Goal: Transaction & Acquisition: Purchase product/service

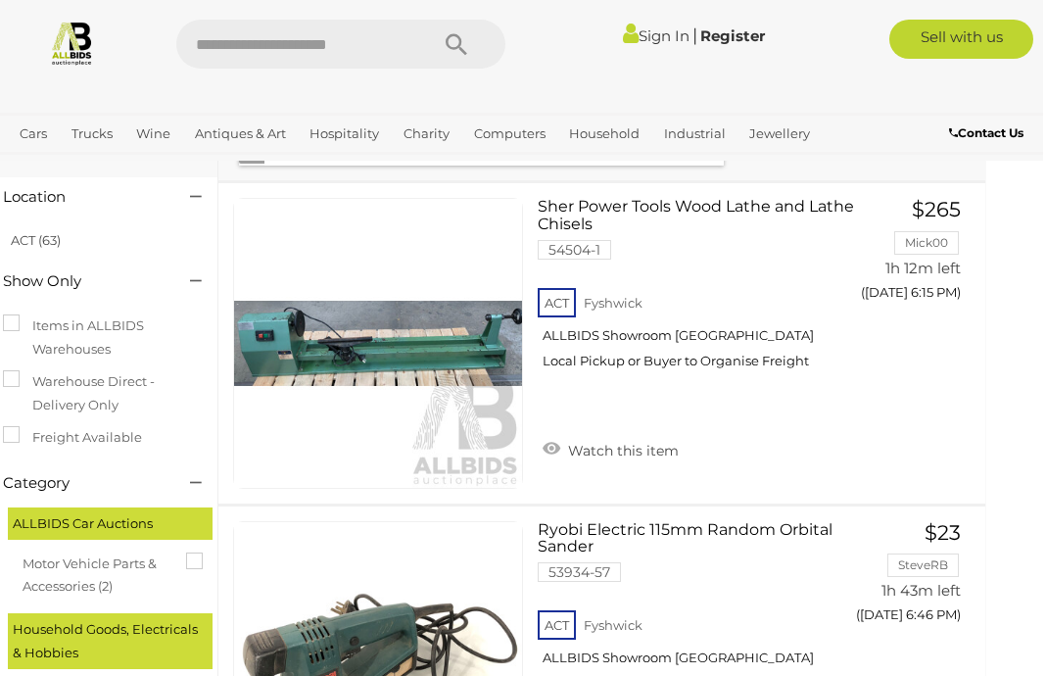
scroll to position [120, 28]
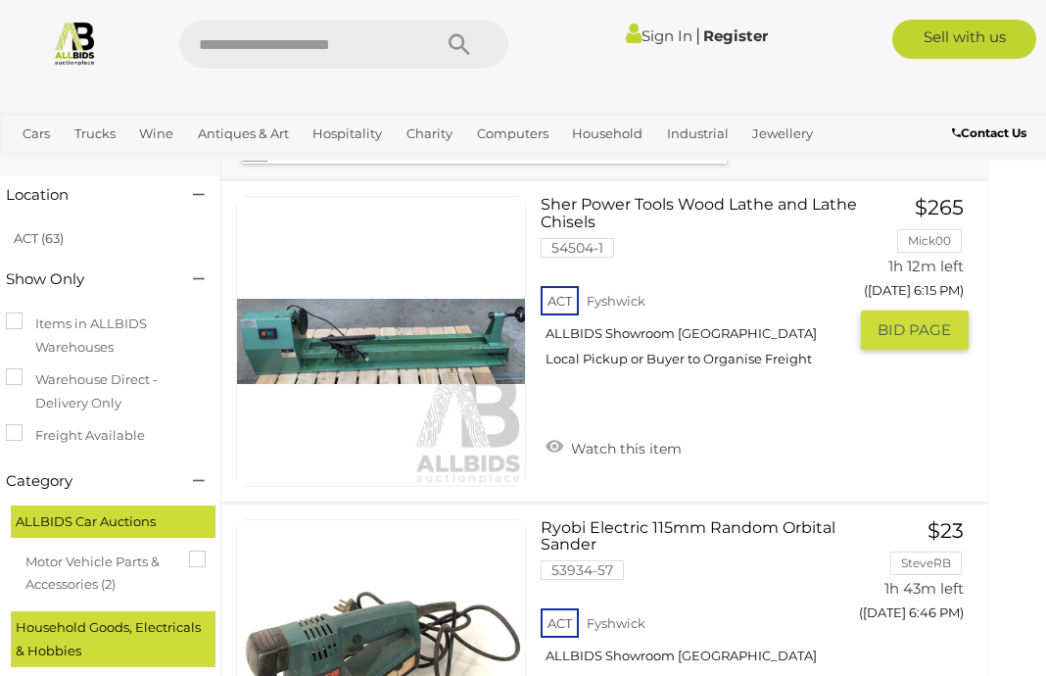
click at [598, 200] on link "Sher Power Tools Wood Lathe and Lathe Chisels 54504-1 ACT Fyshwick ALLBIDS Show…" at bounding box center [700, 289] width 290 height 186
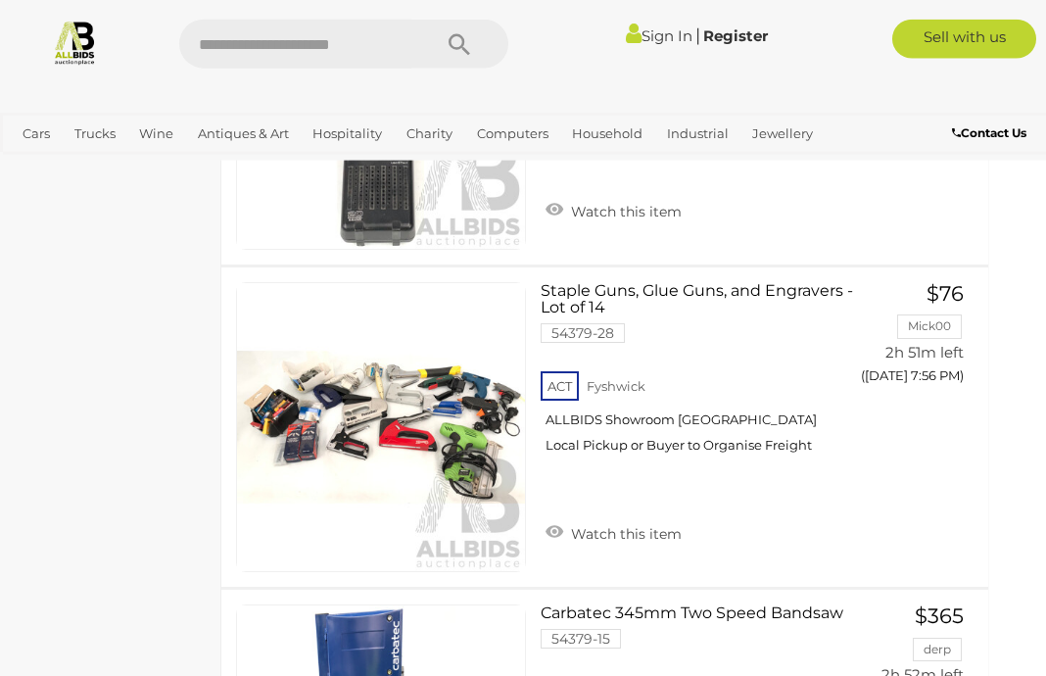
scroll to position [8421, 28]
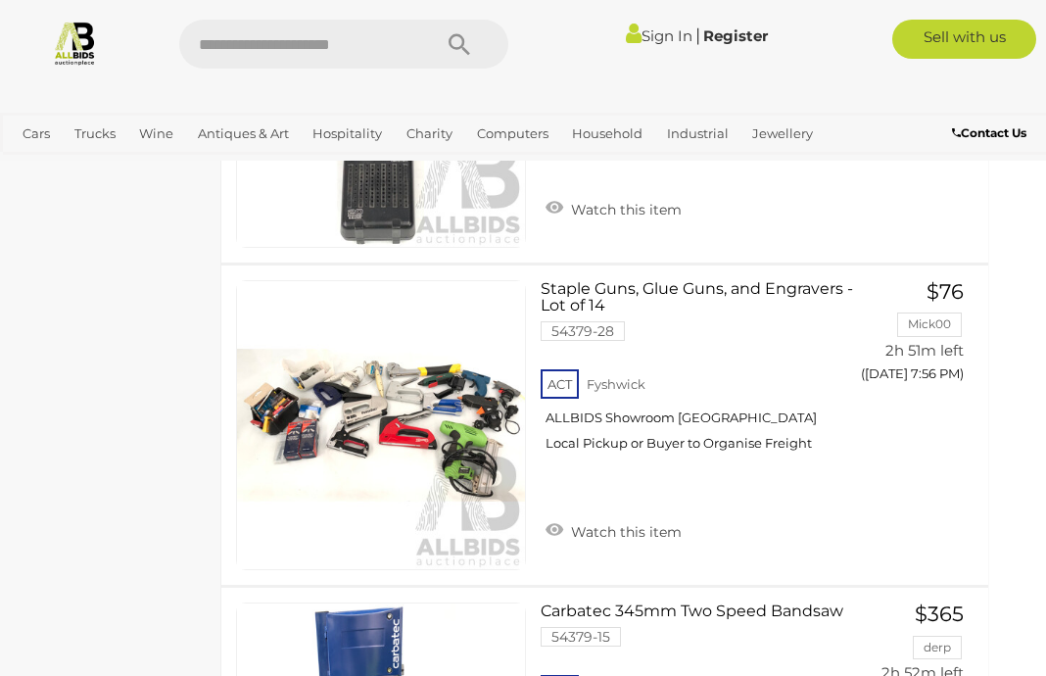
click at [635, 29] on link "Sign In" at bounding box center [659, 35] width 67 height 19
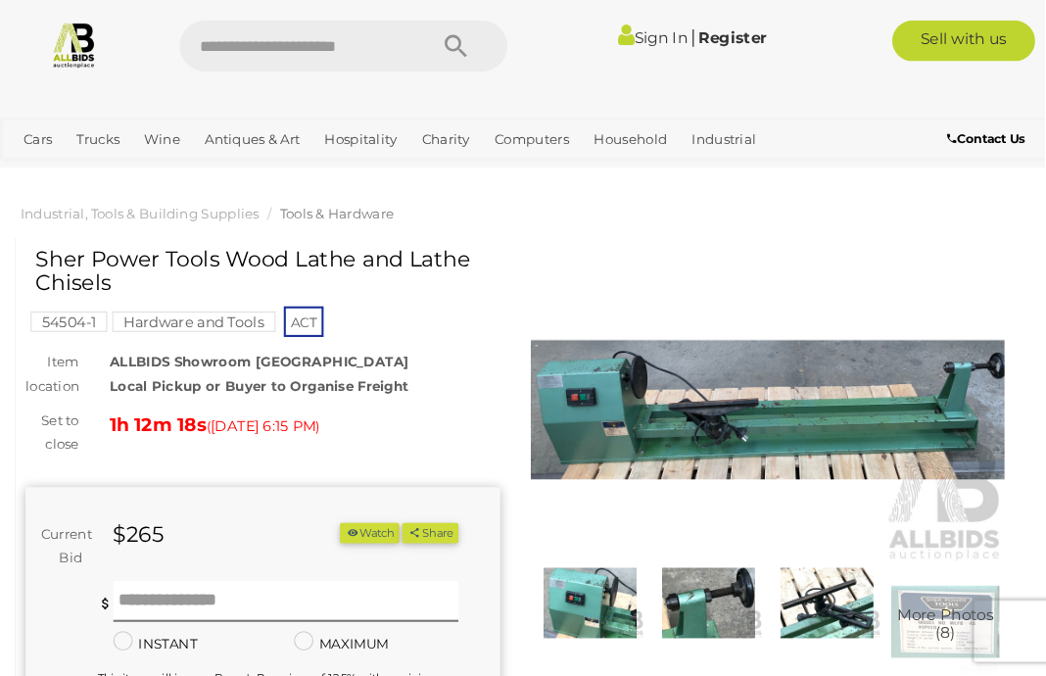
scroll to position [5, 0]
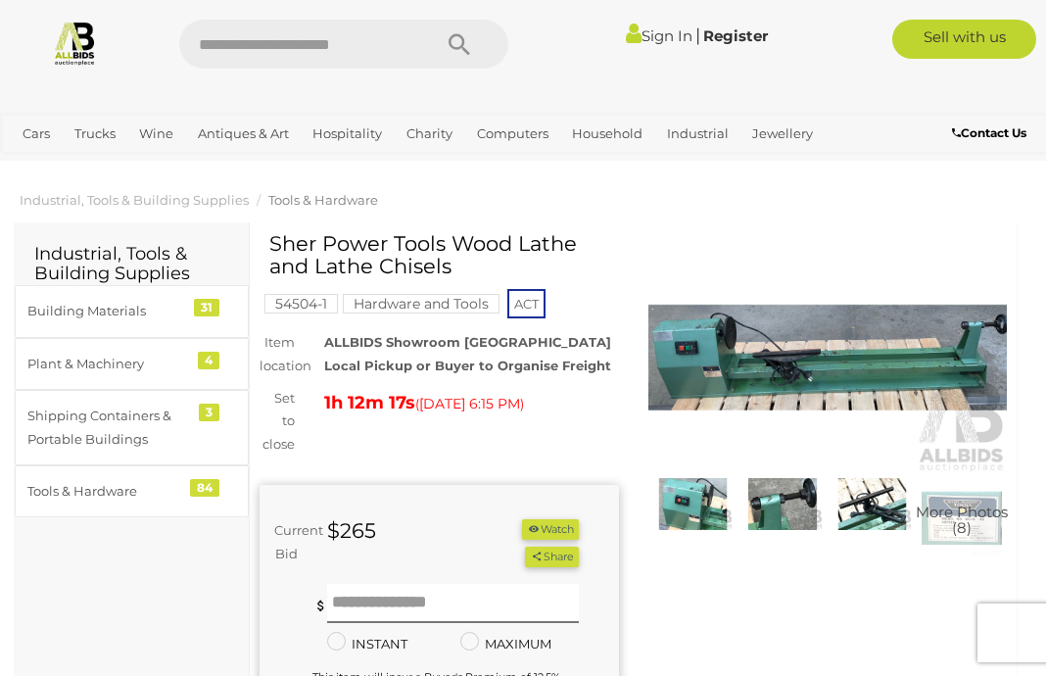
click at [910, 361] on img at bounding box center [827, 357] width 359 height 231
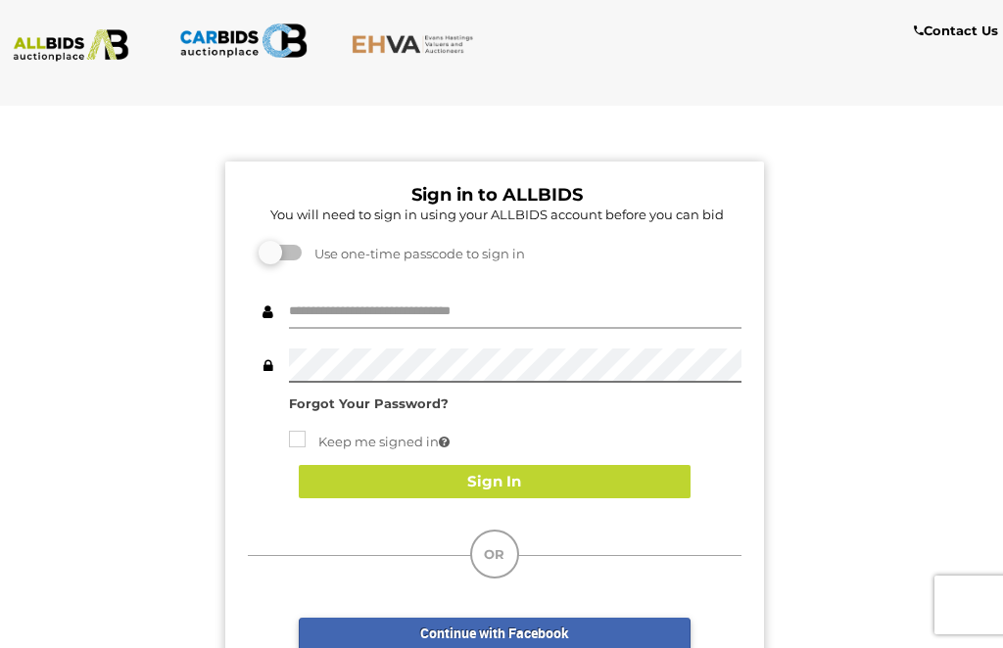
click at [320, 300] on input "text" at bounding box center [515, 312] width 453 height 34
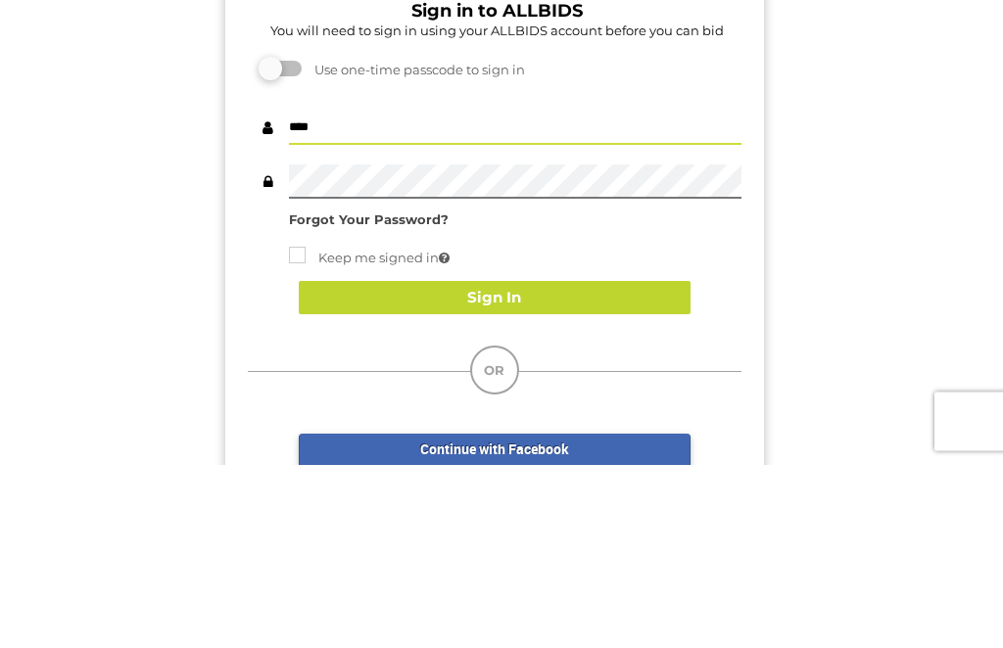
type input "****"
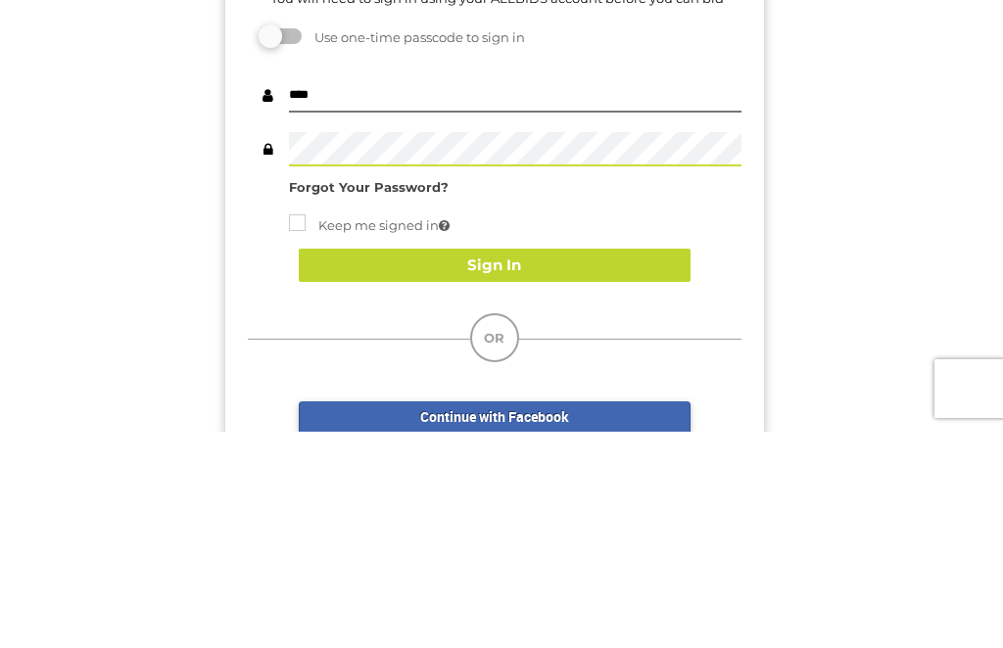
click at [372, 465] on button "Sign In" at bounding box center [495, 482] width 392 height 34
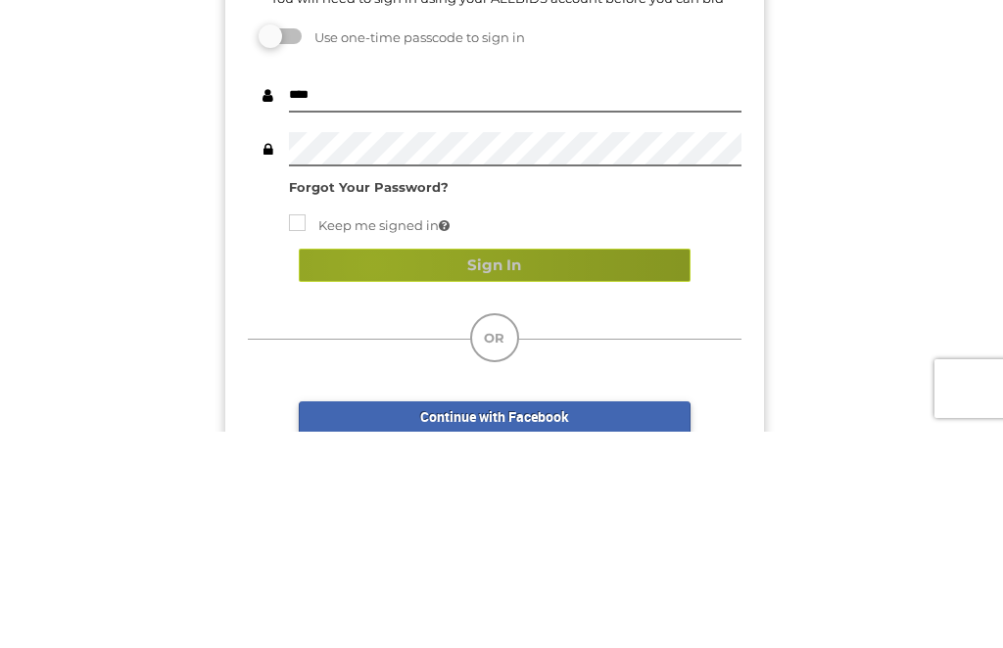
scroll to position [216, 0]
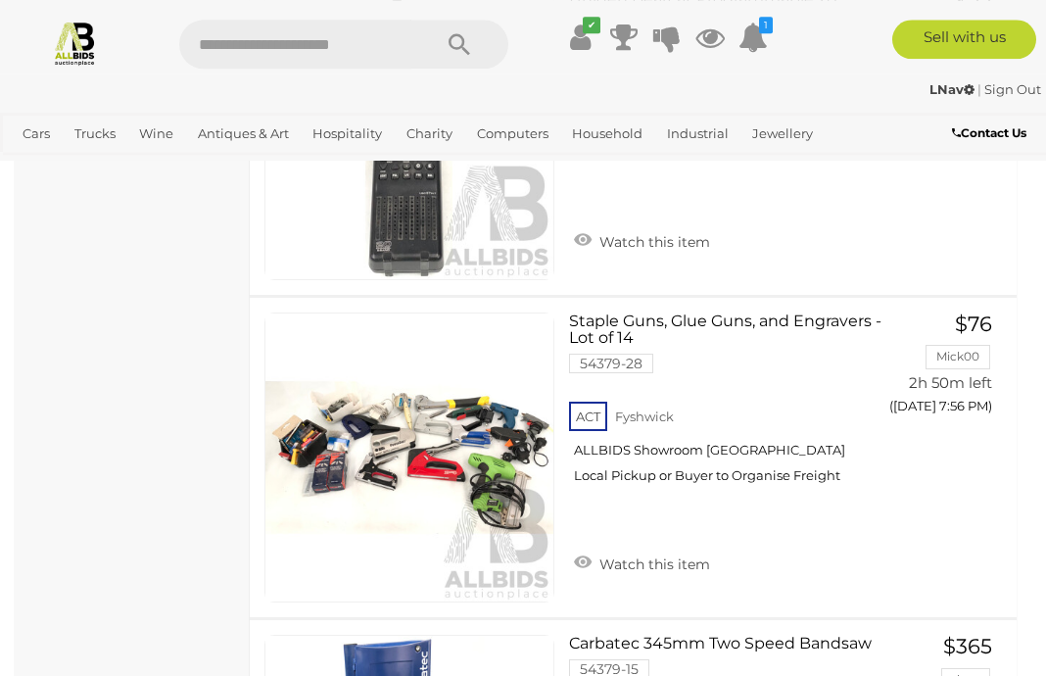
scroll to position [8389, 0]
click at [950, 441] on span "BID PAGE" at bounding box center [942, 447] width 73 height 20
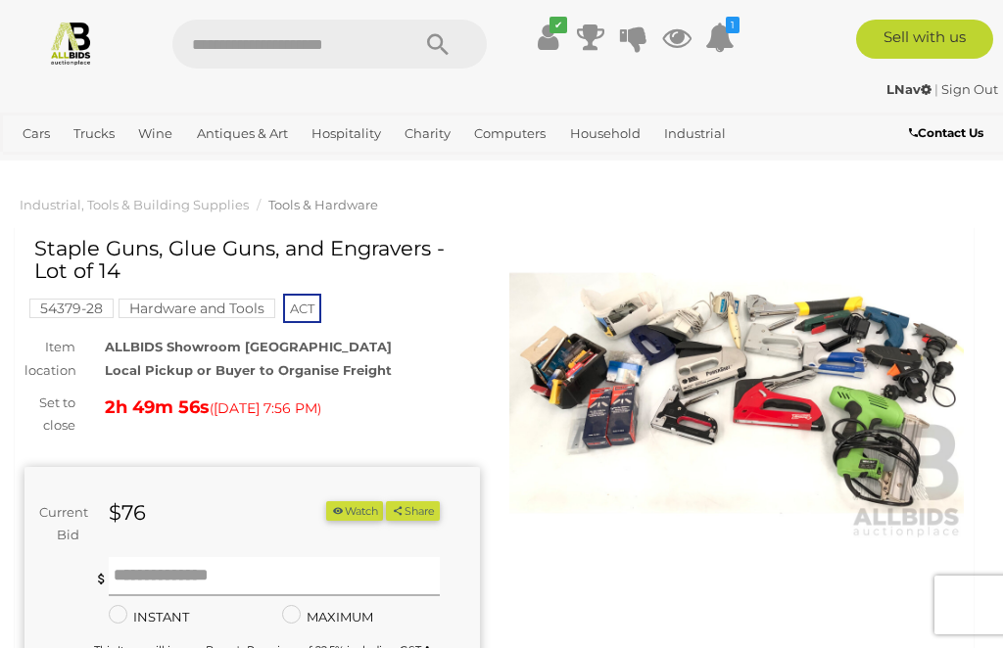
click at [143, 565] on input "text" at bounding box center [275, 576] width 332 height 39
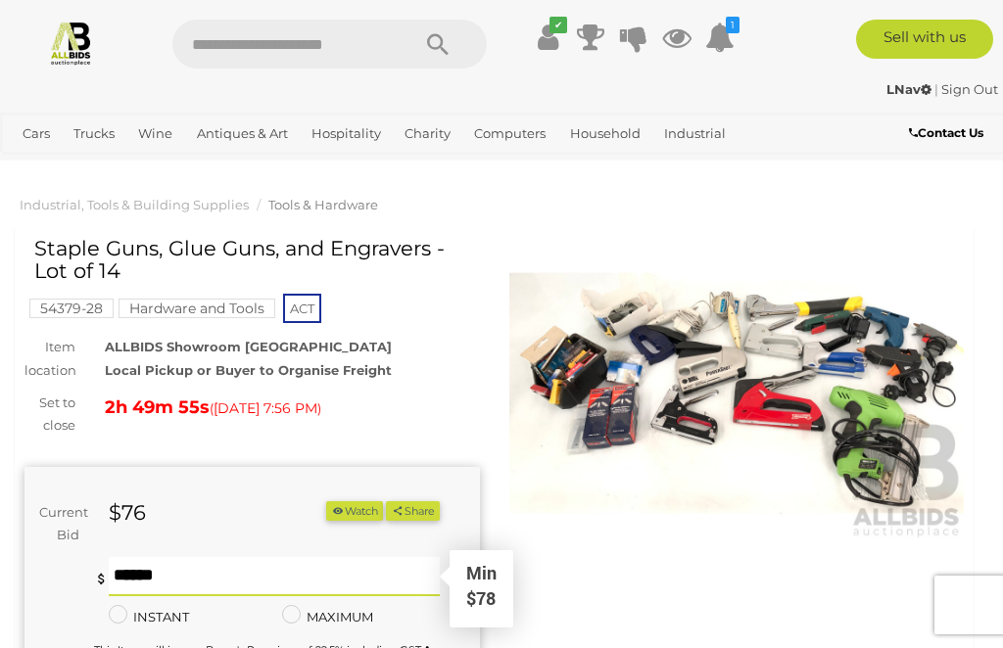
scroll to position [51, 0]
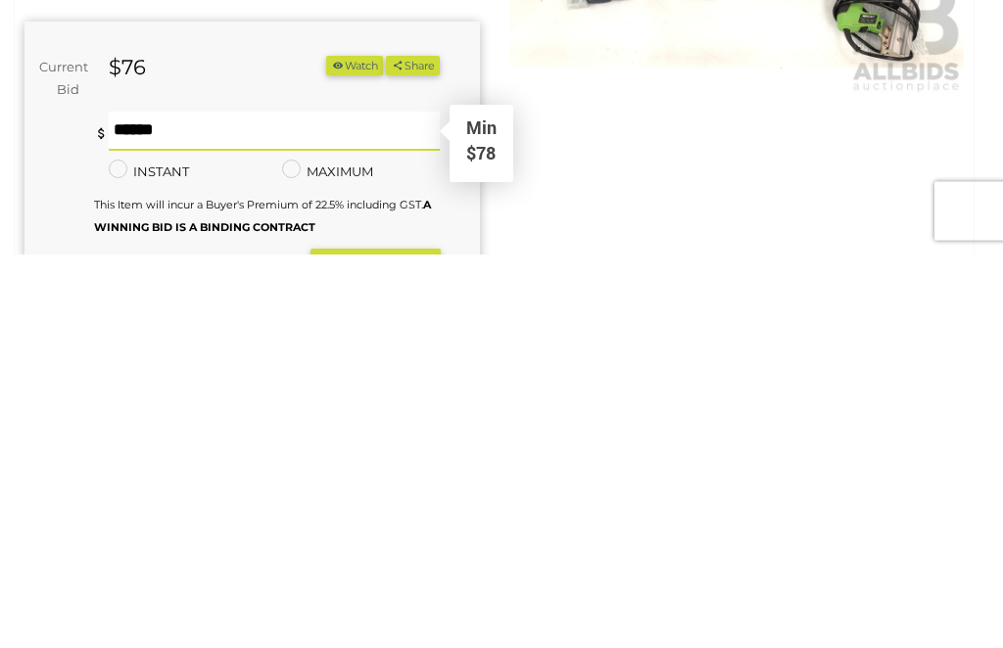
type input "**"
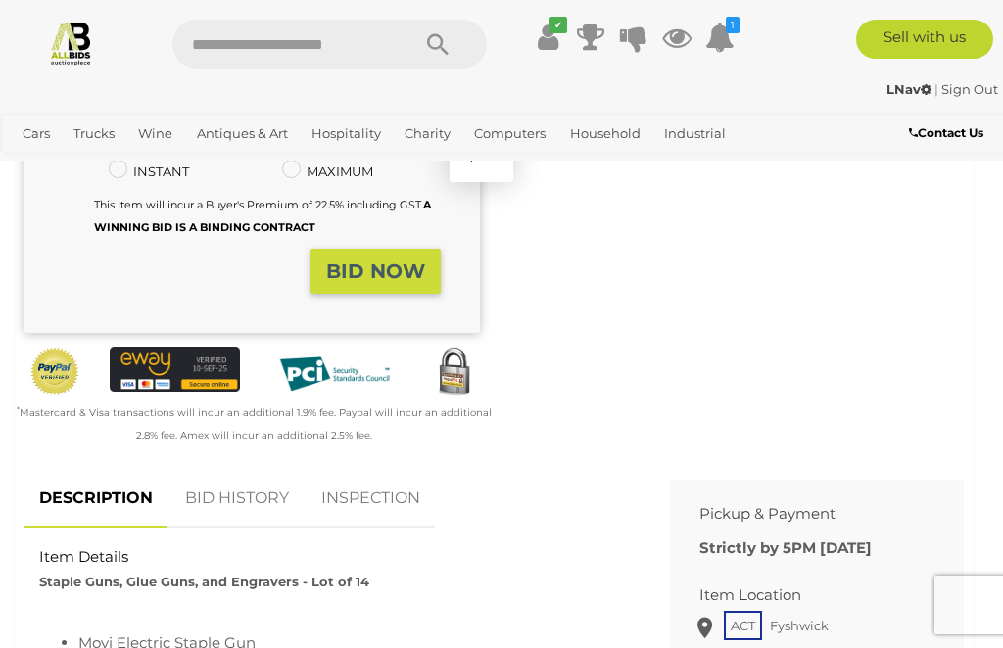
click at [366, 263] on strong "BID NOW" at bounding box center [375, 272] width 99 height 24
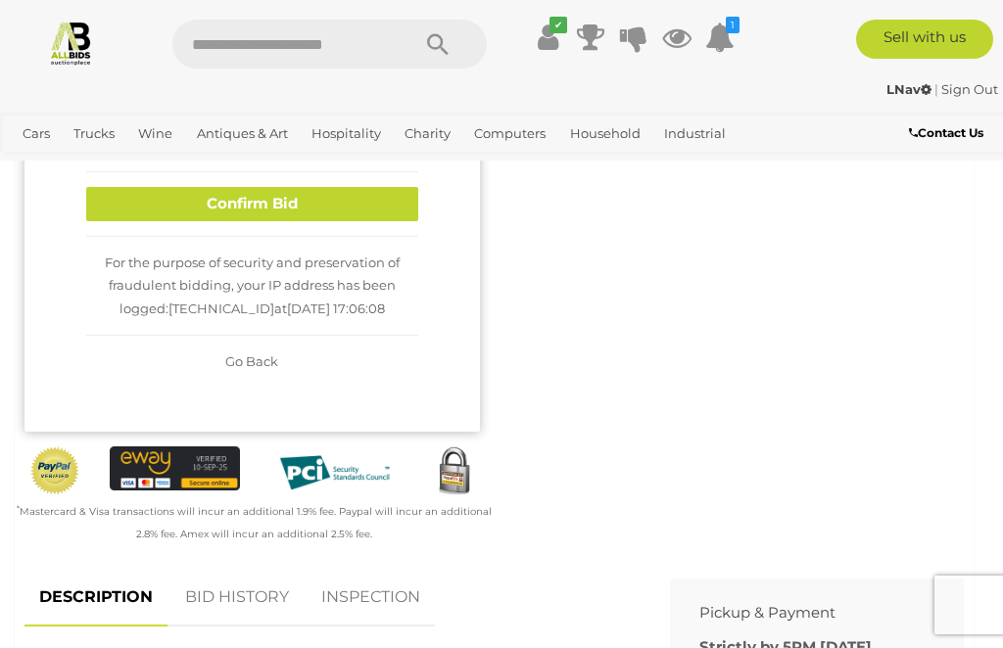
click at [118, 206] on button "Confirm Bid" at bounding box center [252, 204] width 332 height 34
